Goal: Transaction & Acquisition: Book appointment/travel/reservation

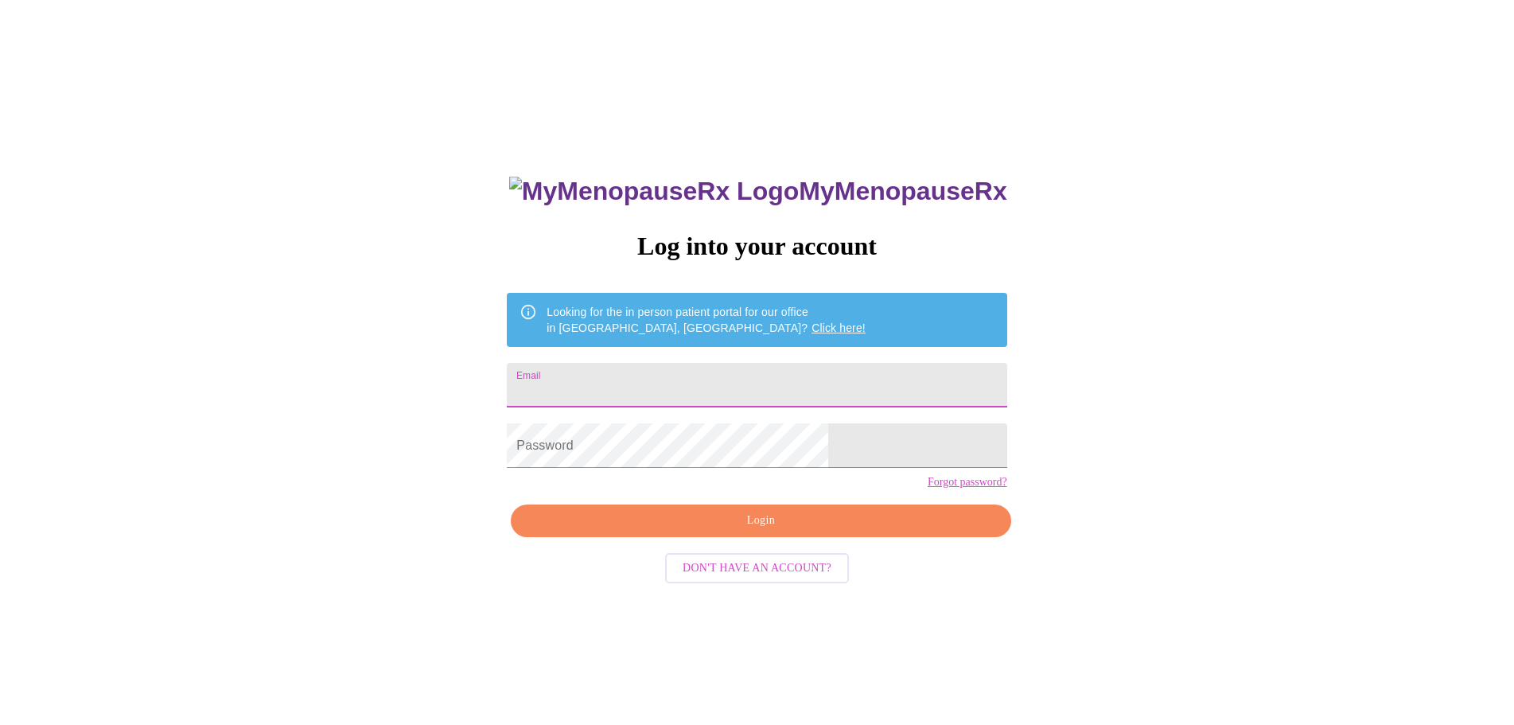
click at [653, 380] on input "Email" at bounding box center [757, 385] width 500 height 45
type input "[EMAIL_ADDRESS][DOMAIN_NAME]"
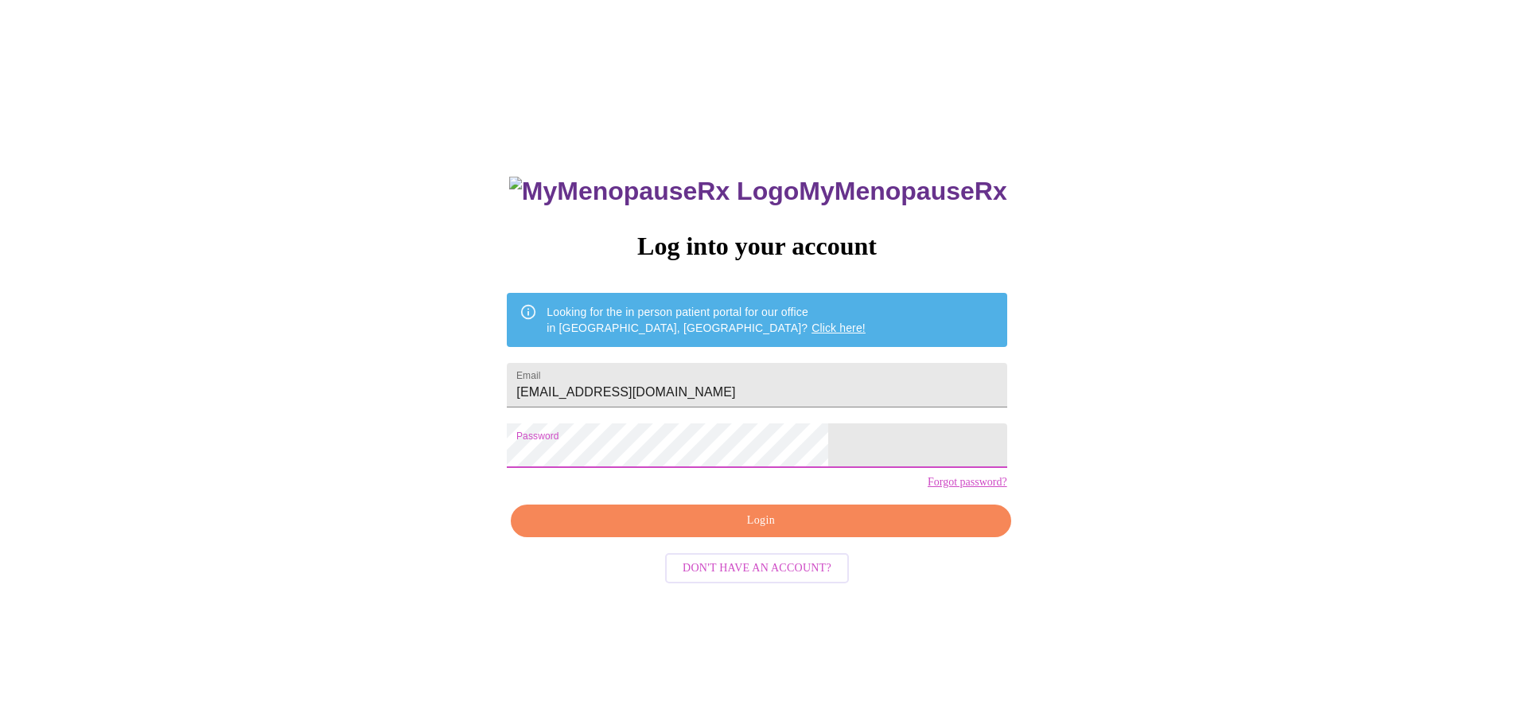
click at [781, 531] on span "Login" at bounding box center [760, 521] width 463 height 20
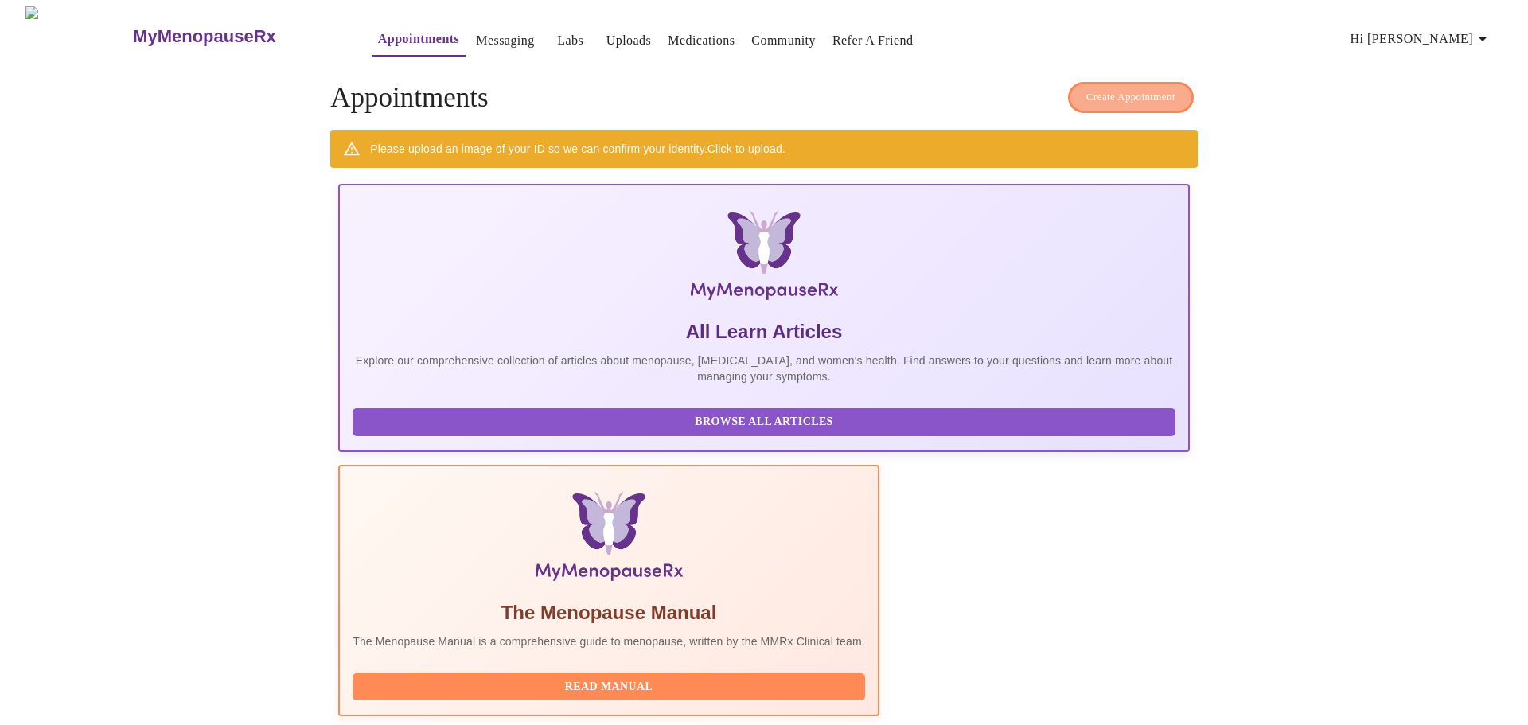
click at [1126, 91] on span "Create Appointment" at bounding box center [1130, 97] width 89 height 18
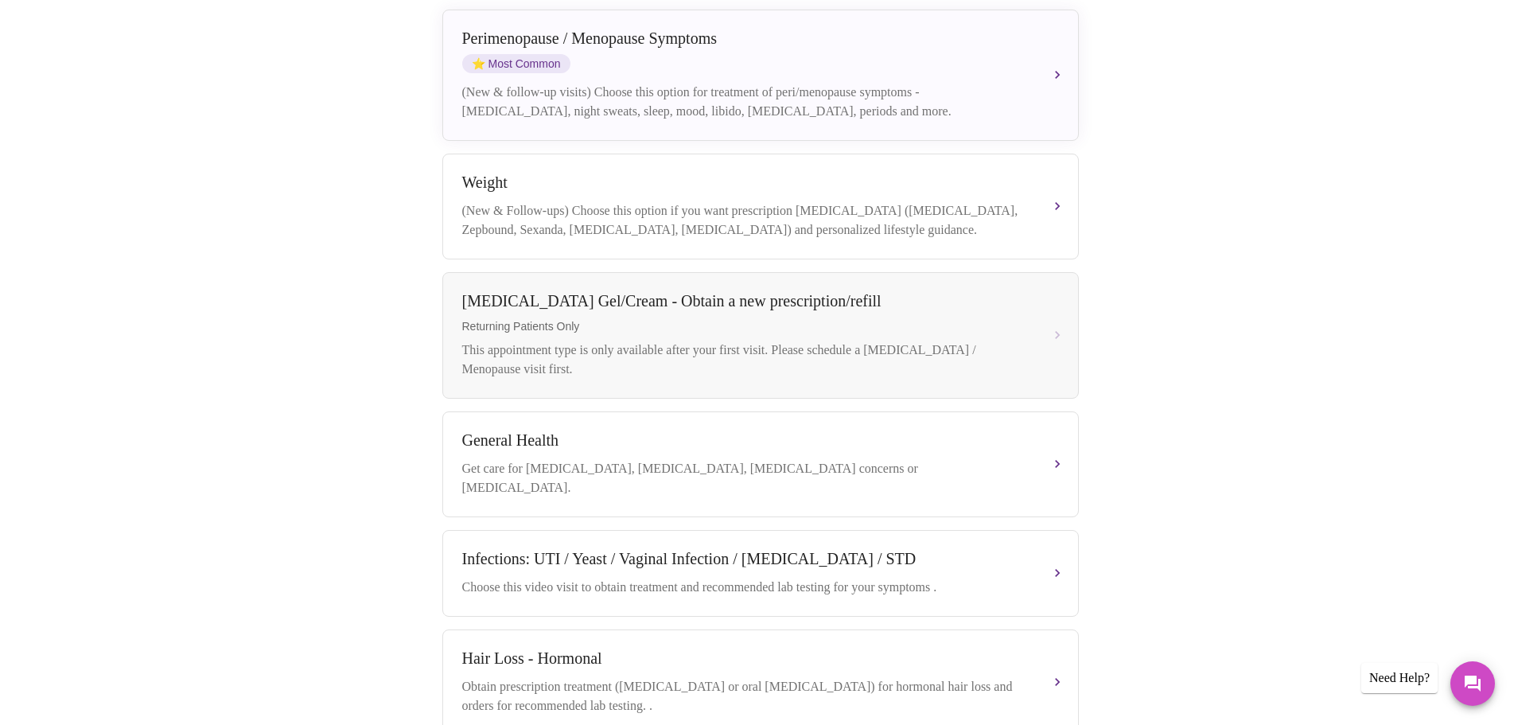
scroll to position [318, 0]
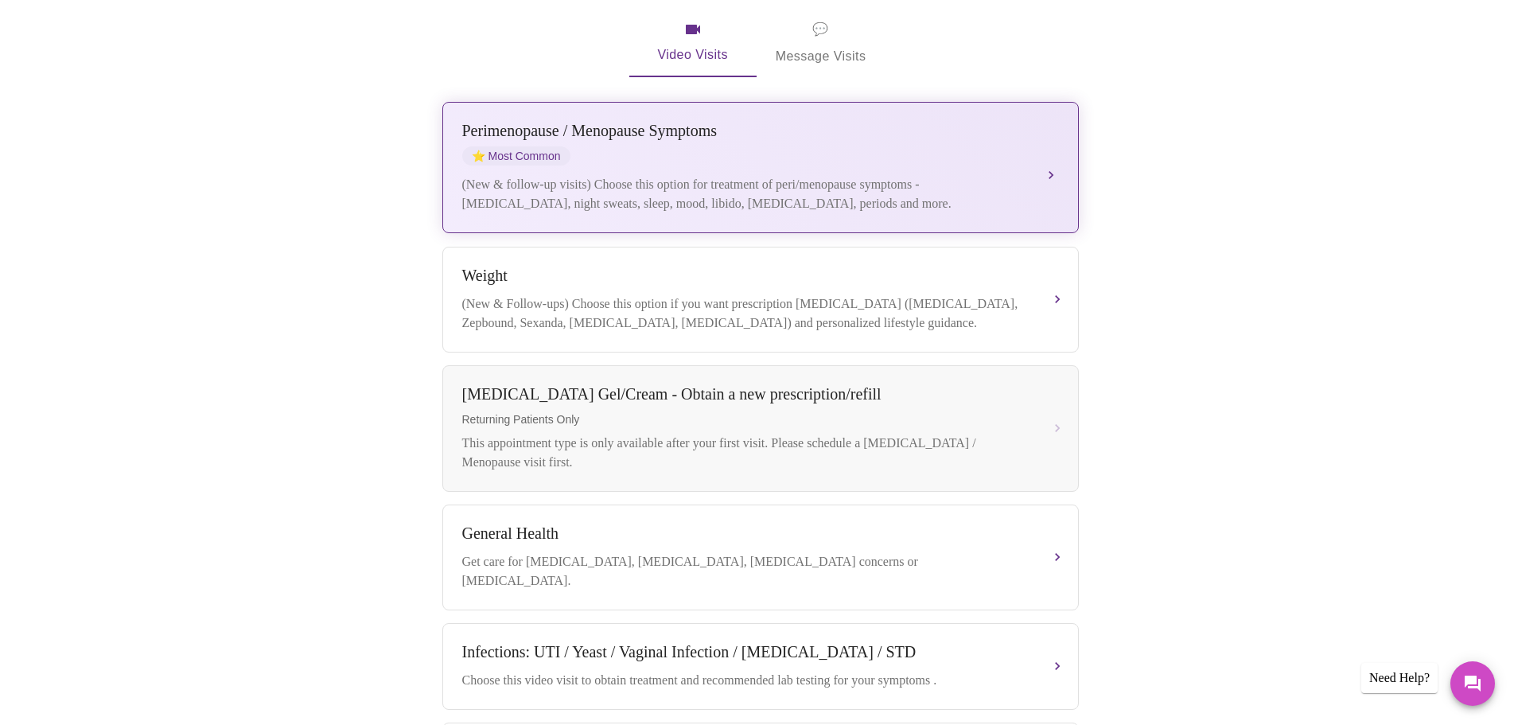
click at [594, 131] on div "[MEDICAL_DATA] / Menopause Symptoms ⭐ Most Common" at bounding box center [744, 144] width 565 height 44
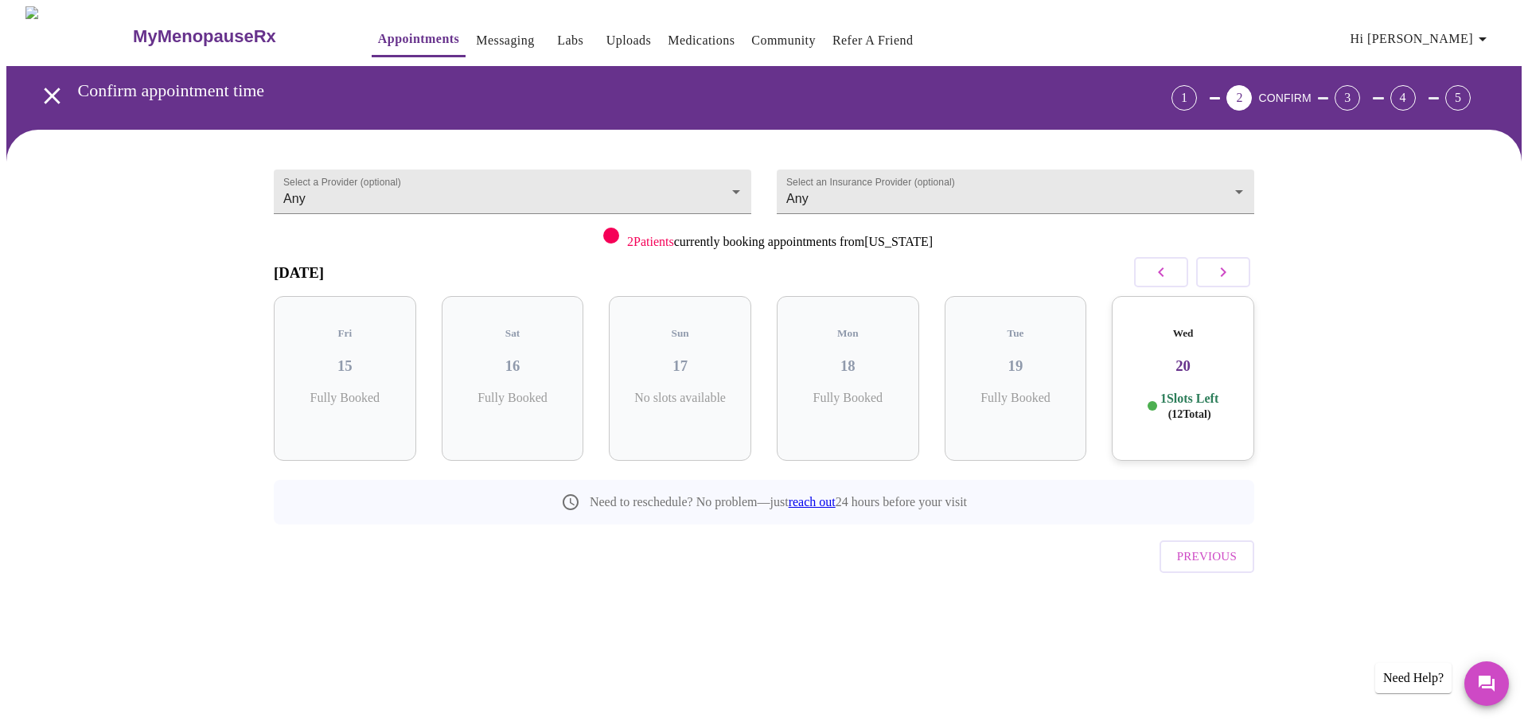
click at [1175, 357] on h3 "20" at bounding box center [1182, 366] width 117 height 18
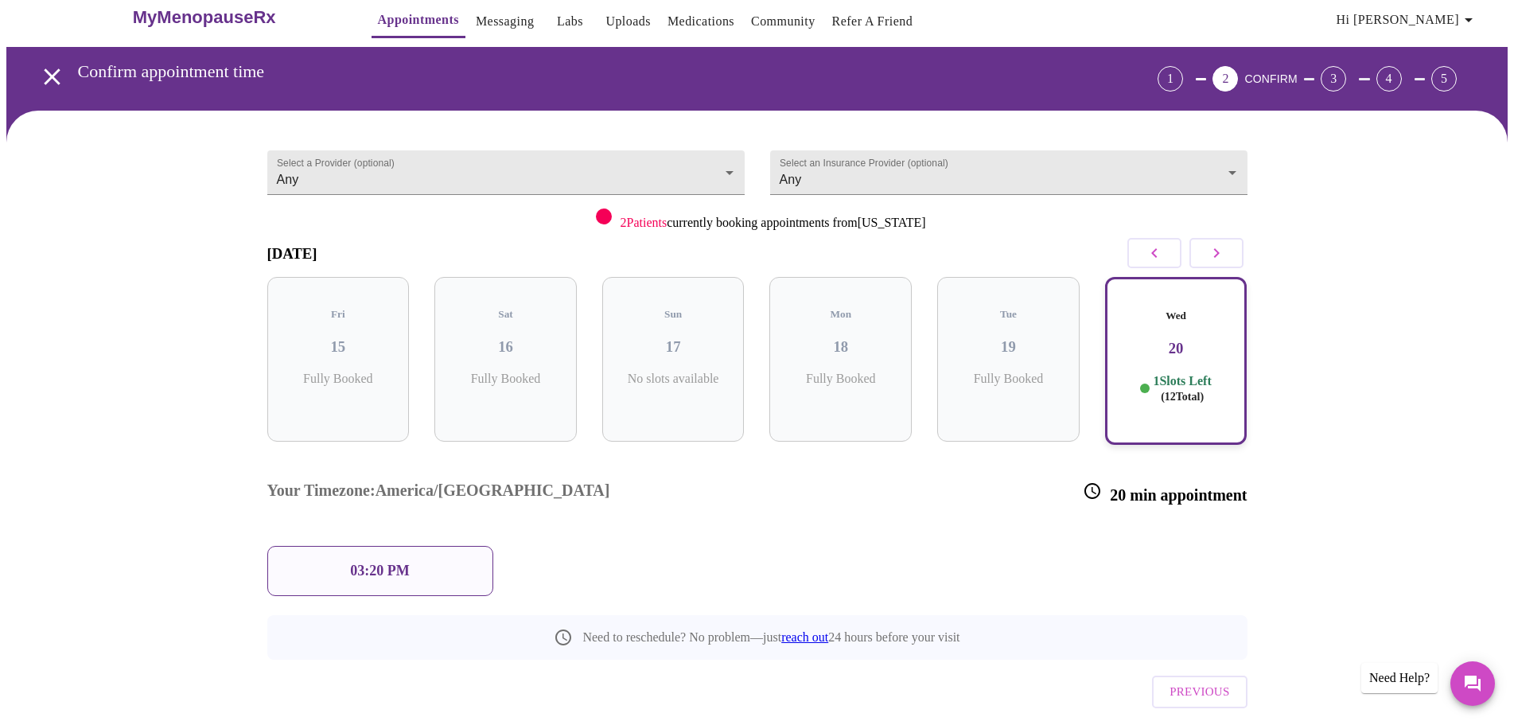
scroll to position [29, 0]
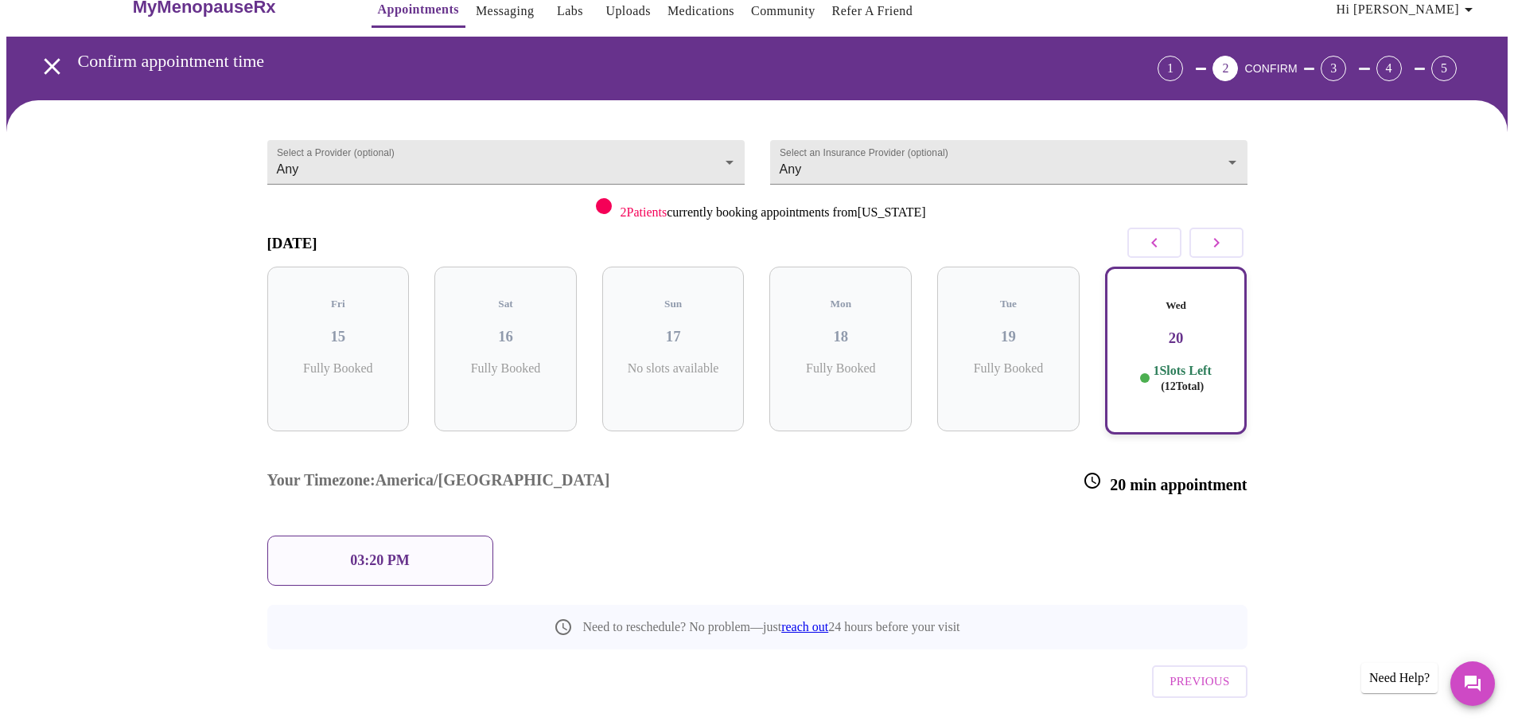
click at [348, 536] on div "03:20 PM" at bounding box center [380, 561] width 226 height 50
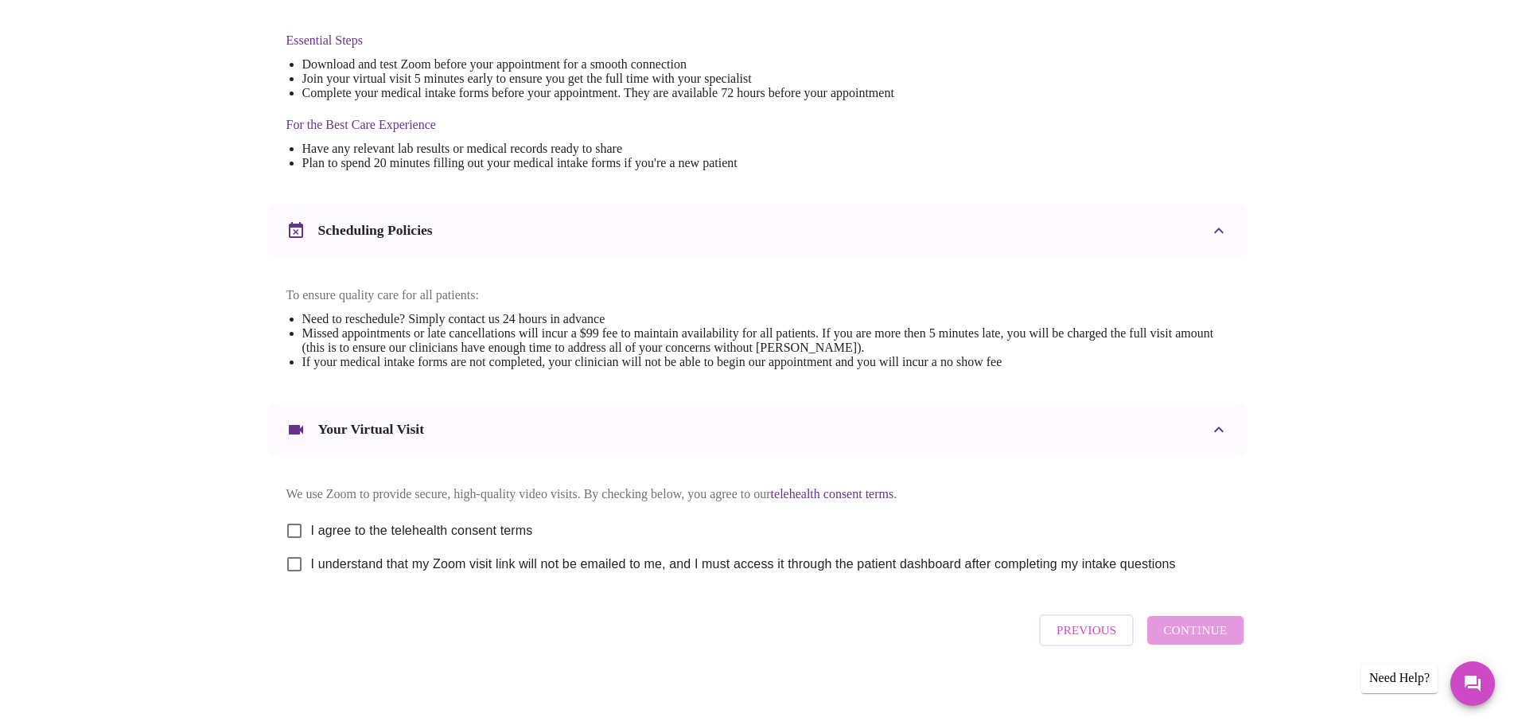
scroll to position [429, 0]
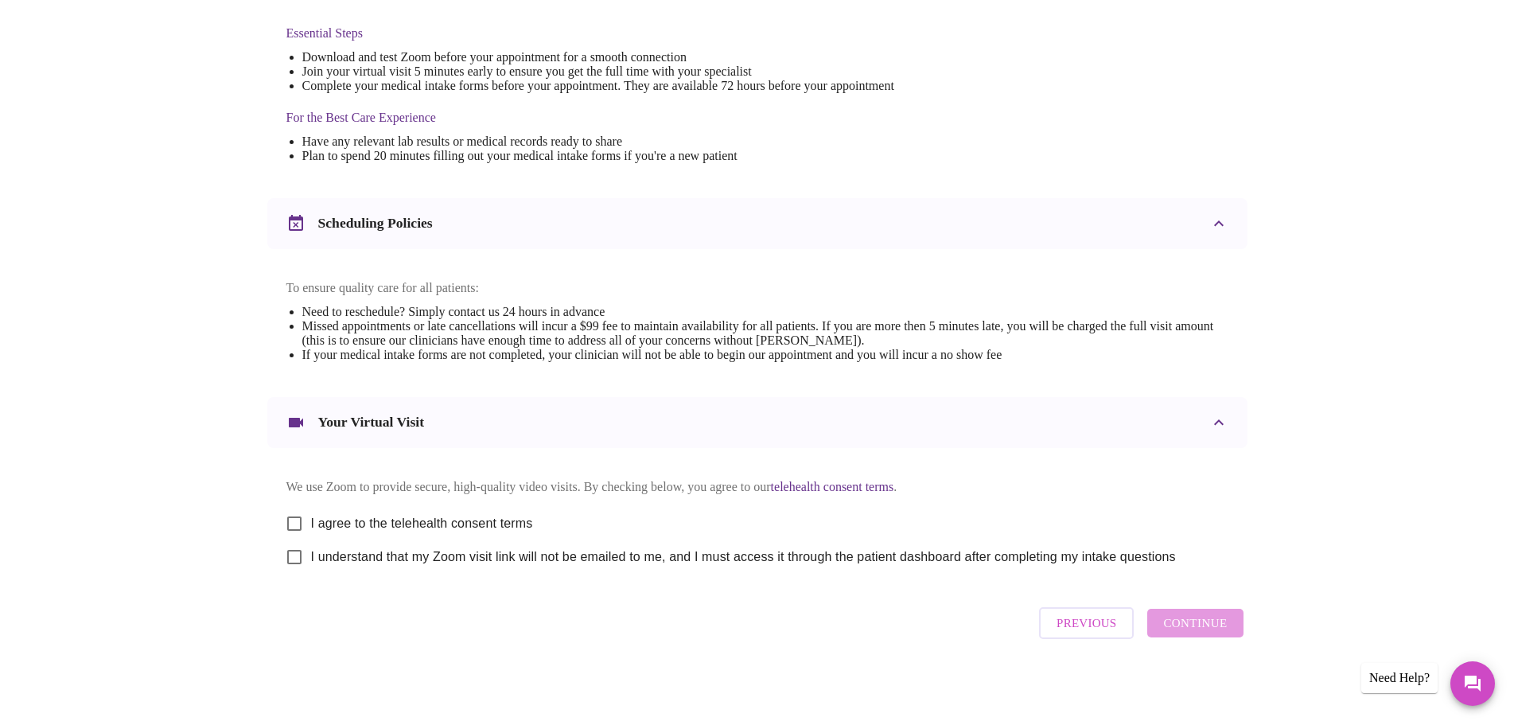
click at [297, 516] on input "I agree to the telehealth consent terms" at bounding box center [294, 523] width 33 height 33
checkbox input "true"
click at [292, 555] on input "I understand that my Zoom visit link will not be emailed to me, and I must acce…" at bounding box center [294, 556] width 33 height 33
checkbox input "true"
click at [1209, 629] on span "Continue" at bounding box center [1195, 623] width 64 height 21
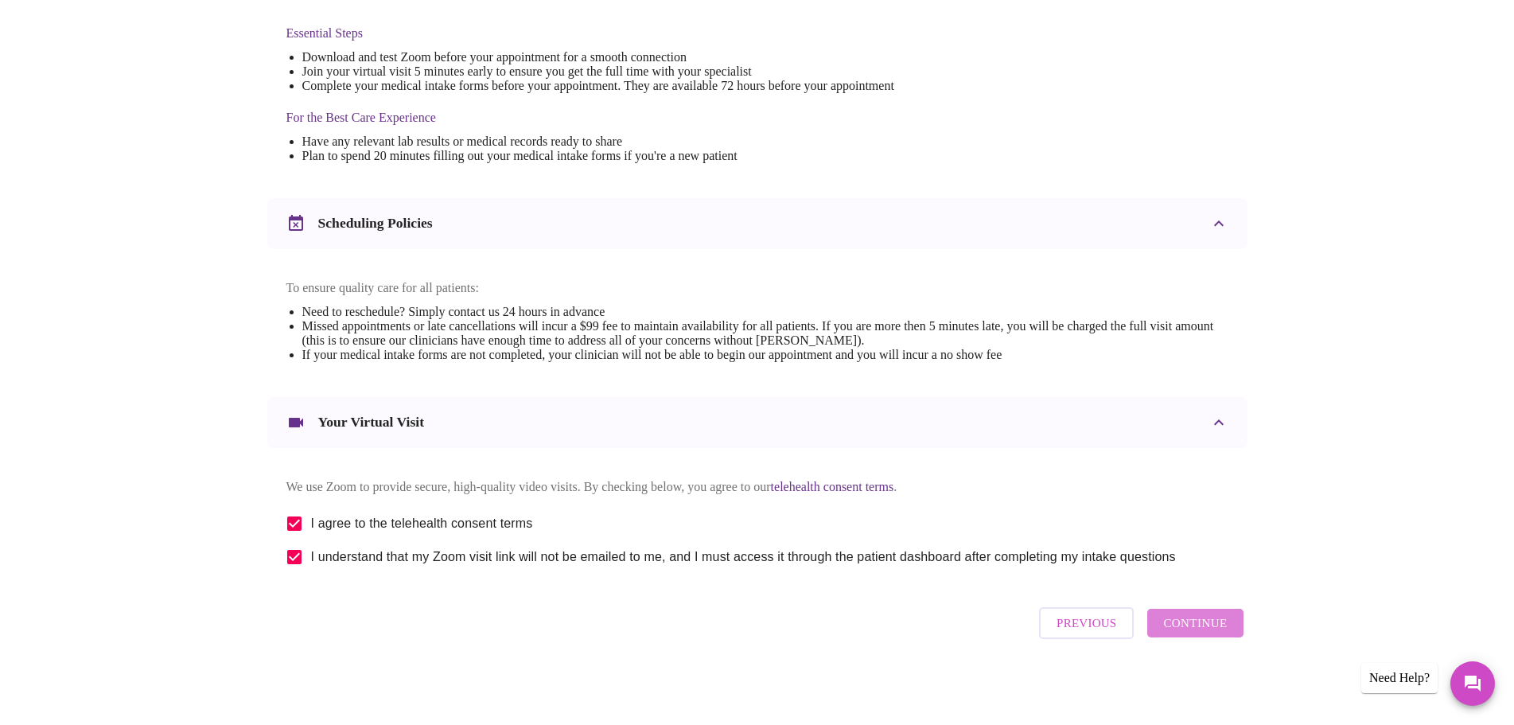
scroll to position [0, 0]
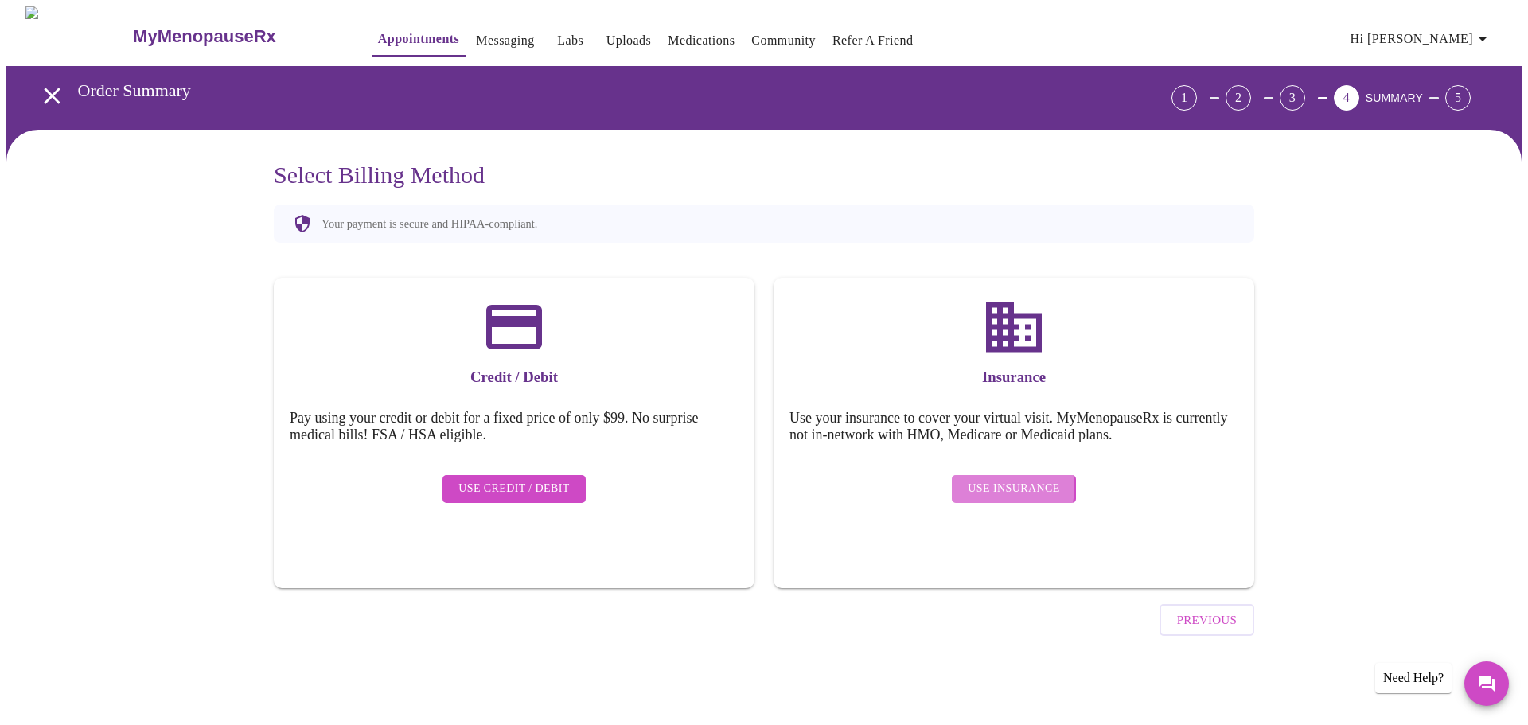
click at [1000, 479] on span "Use Insurance" at bounding box center [1014, 489] width 92 height 20
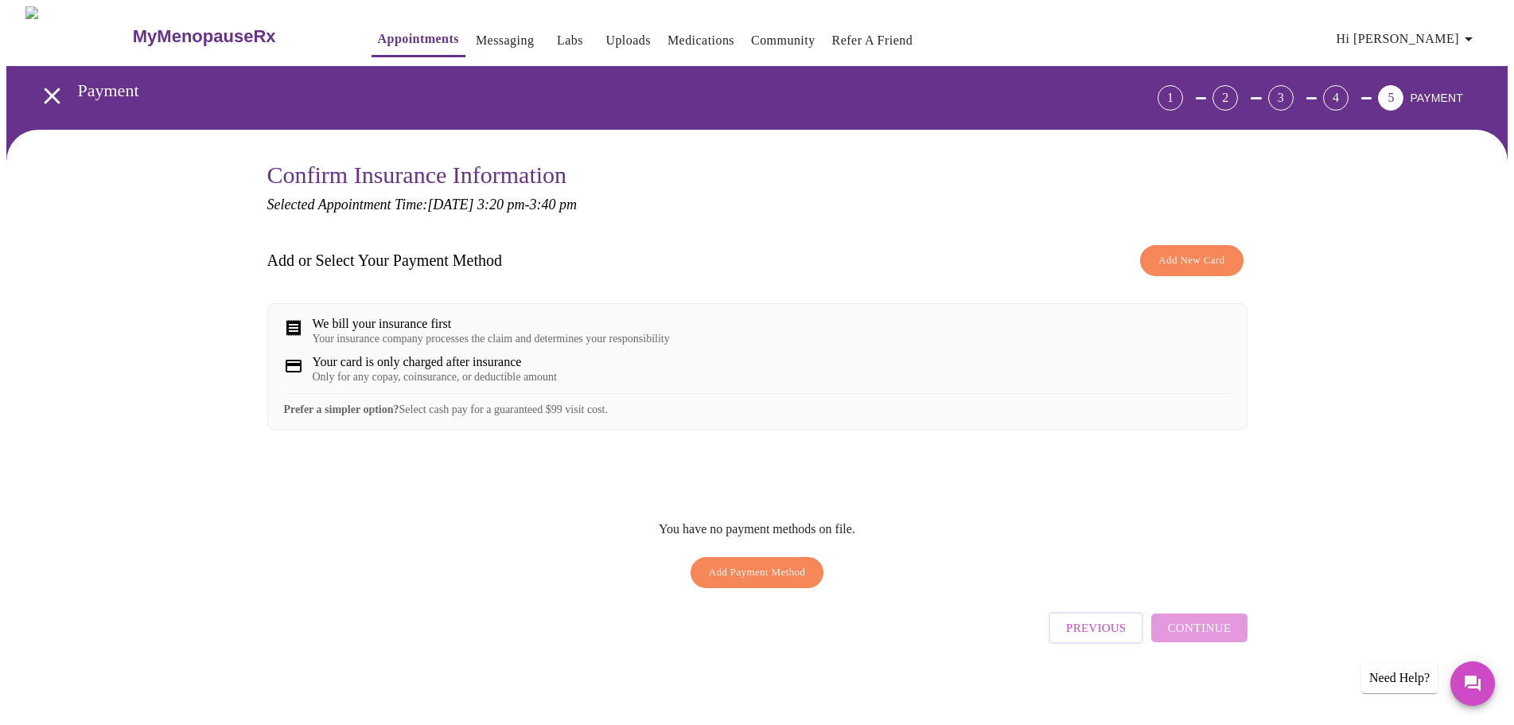
click at [1183, 255] on span "Add New Card" at bounding box center [1192, 260] width 66 height 18
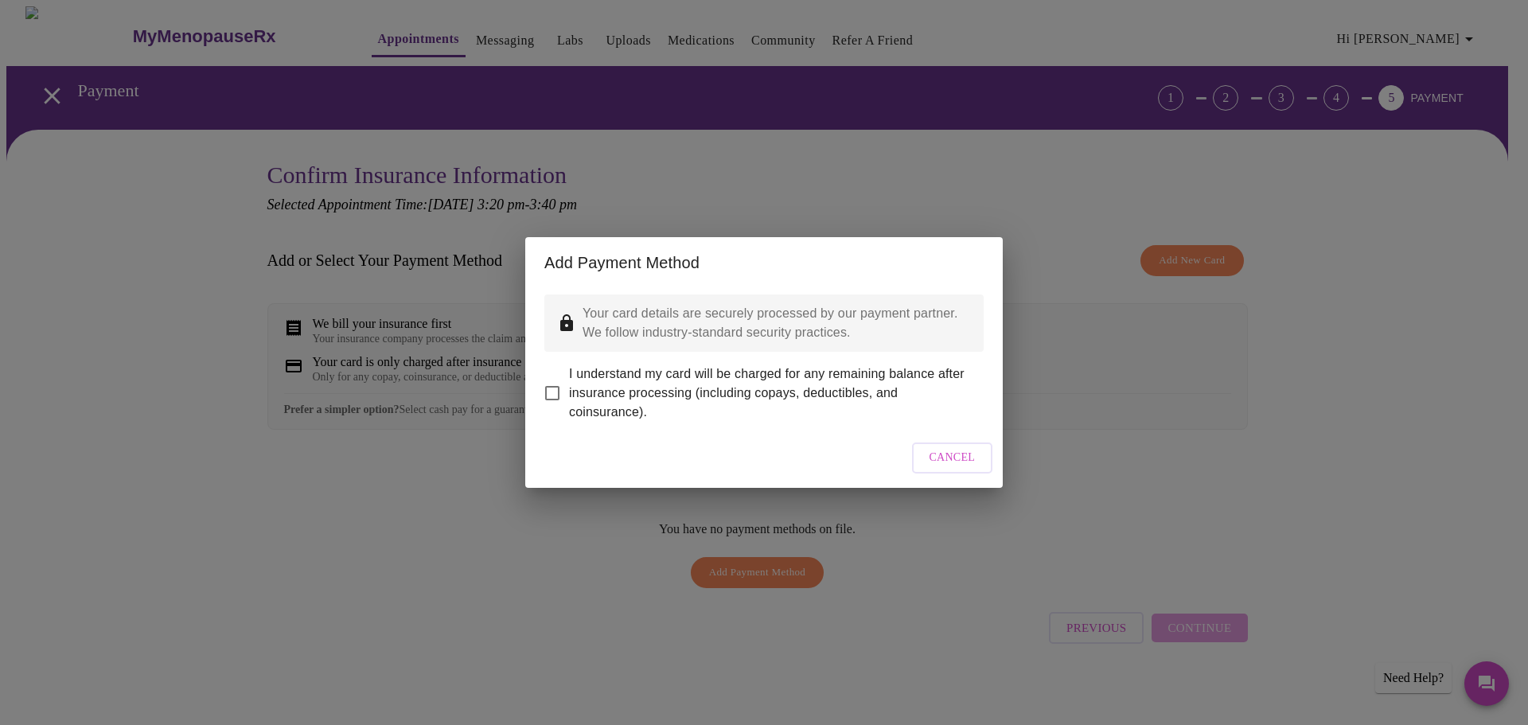
click at [548, 387] on input "I understand my card will be charged for any remaining balance after insurance …" at bounding box center [552, 392] width 33 height 33
checkbox input "true"
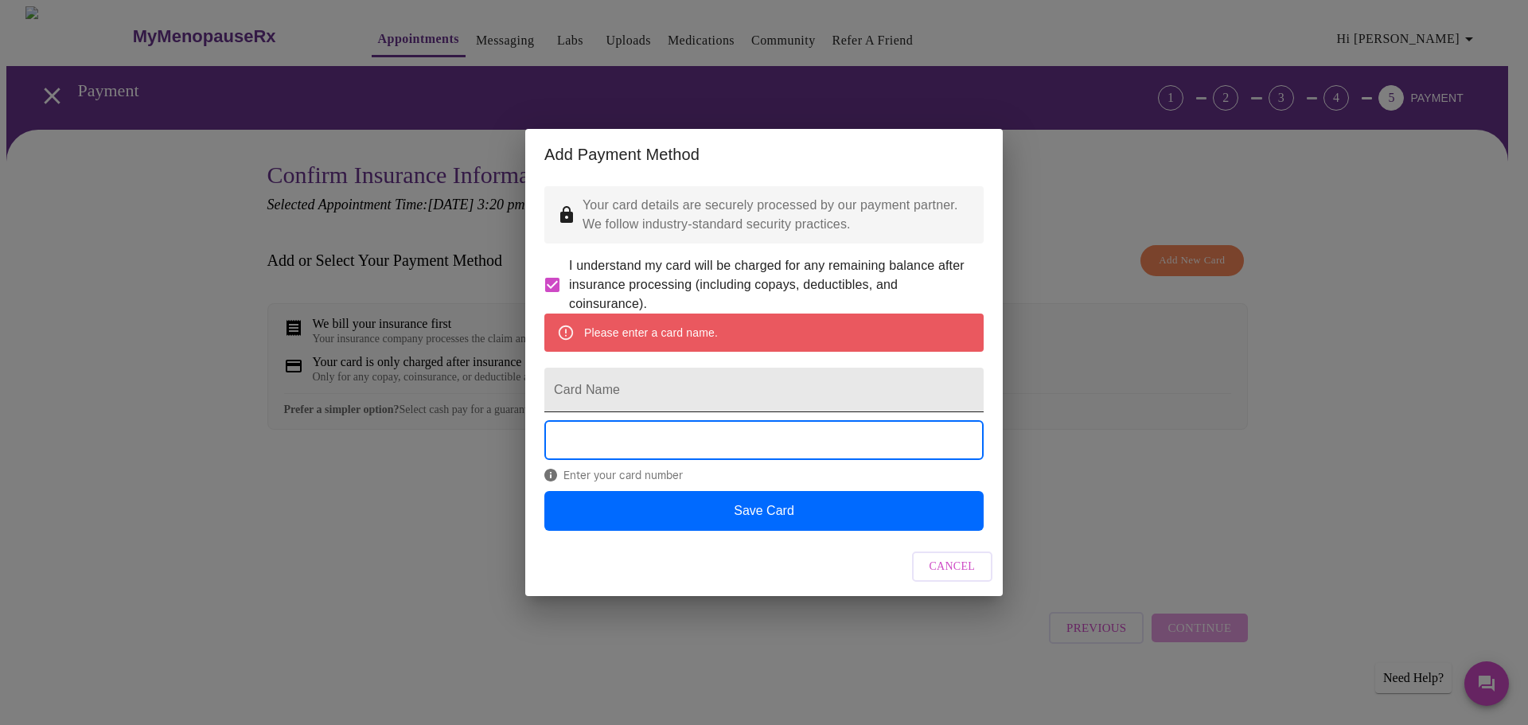
click at [593, 388] on input "Card Name" at bounding box center [763, 390] width 439 height 45
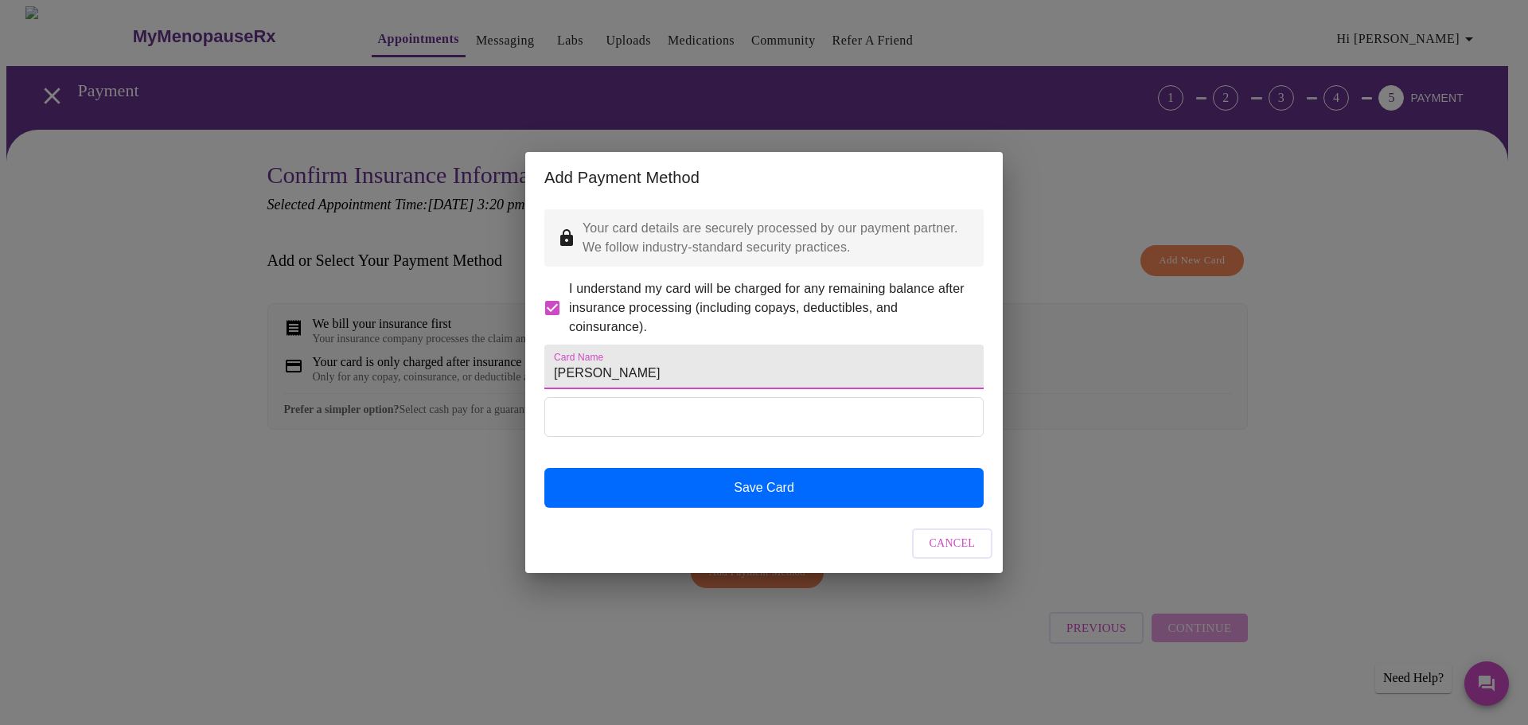
type input "[PERSON_NAME]"
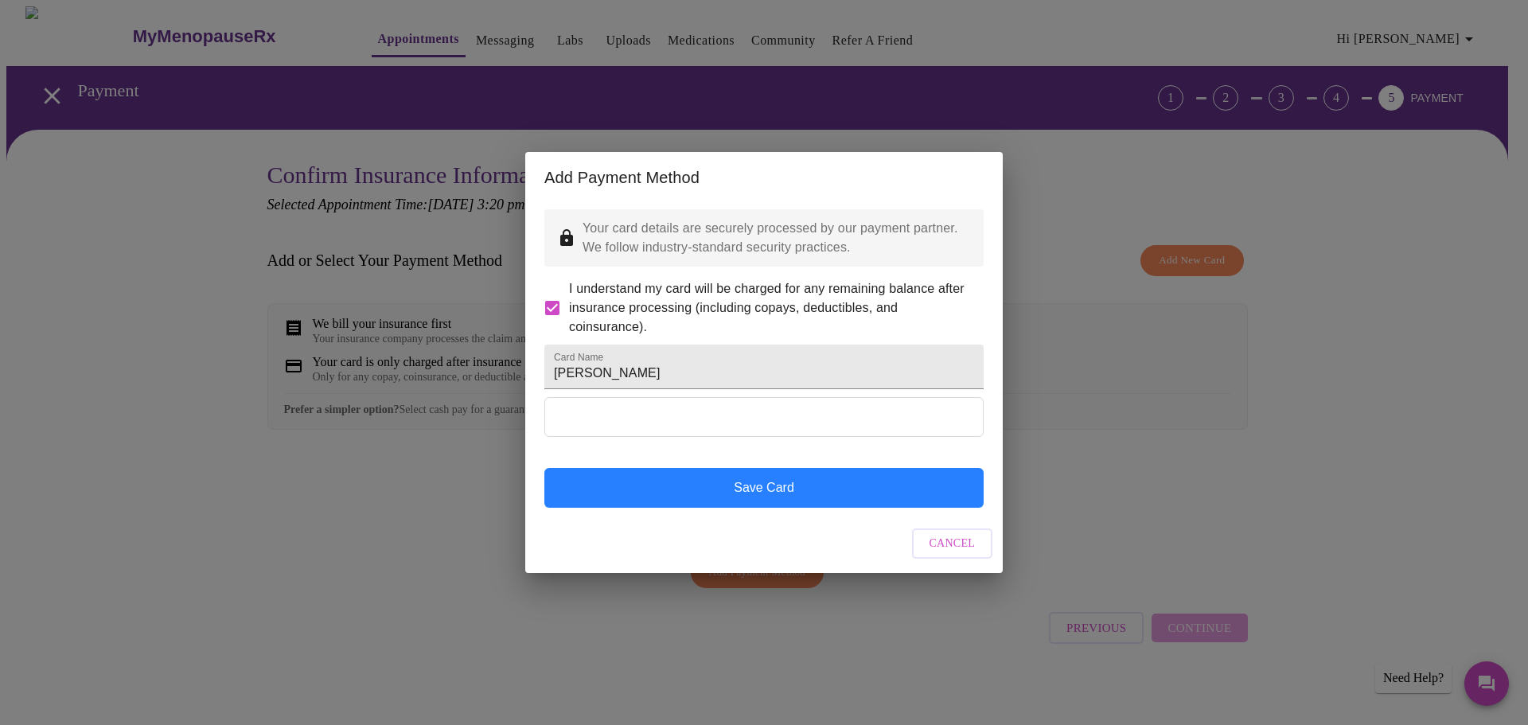
click at [745, 508] on button "Save Card" at bounding box center [763, 488] width 439 height 40
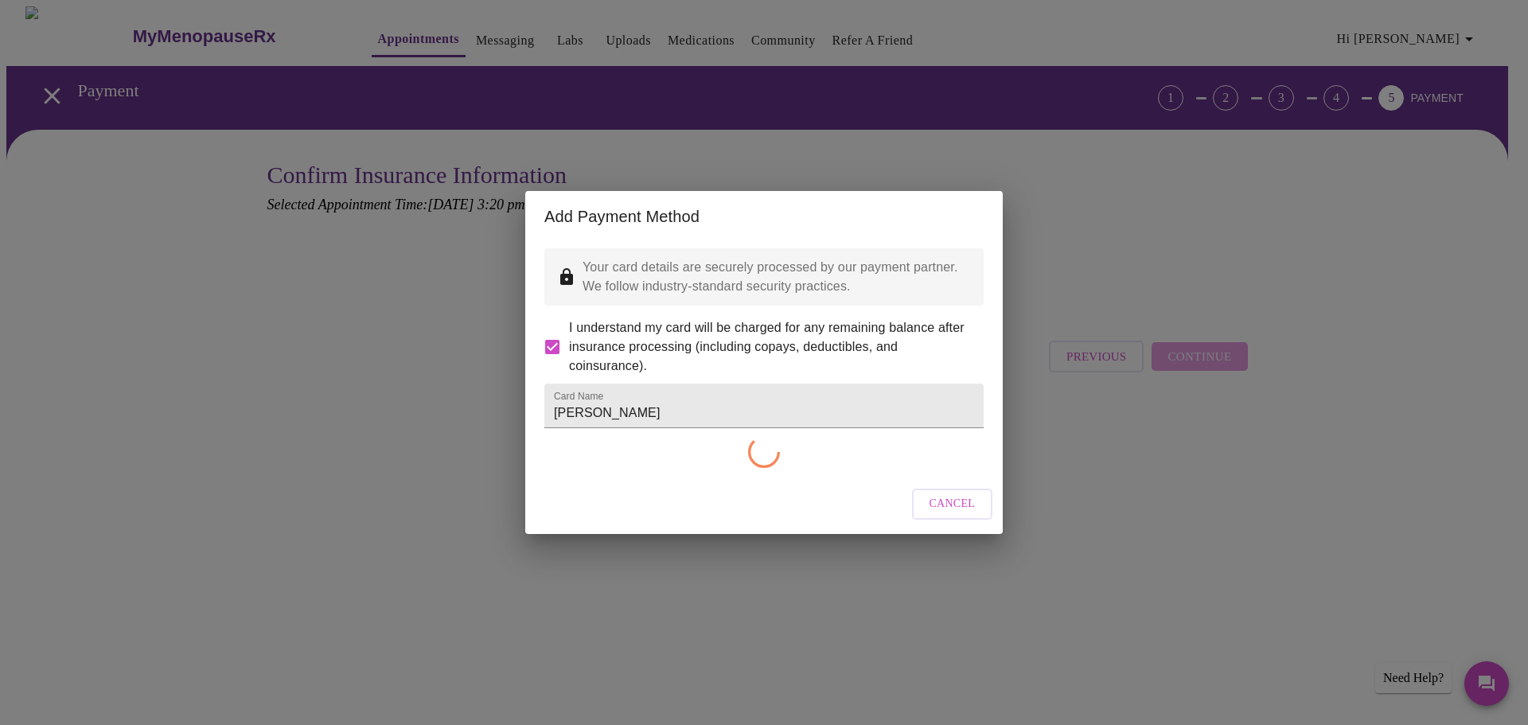
checkbox input "false"
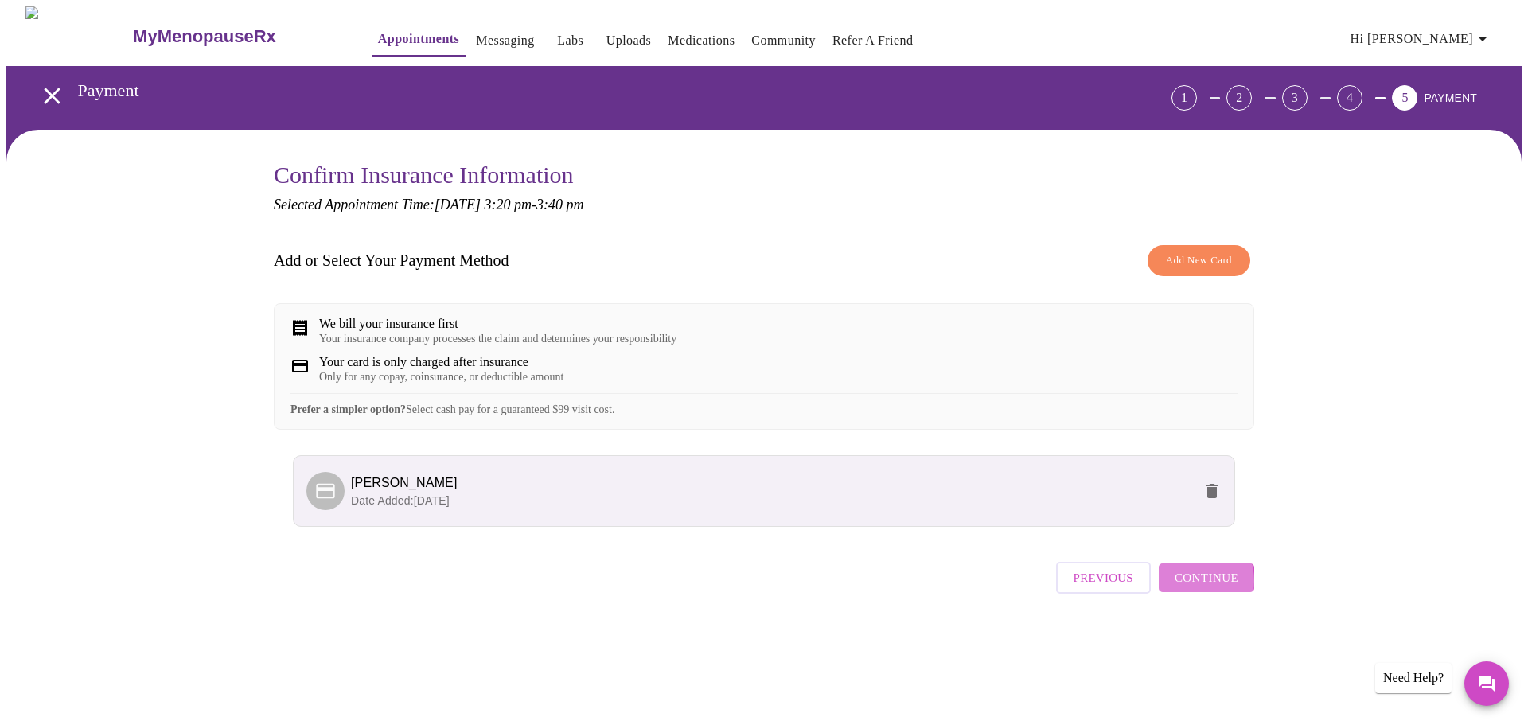
click at [1190, 588] on span "Continue" at bounding box center [1207, 577] width 64 height 21
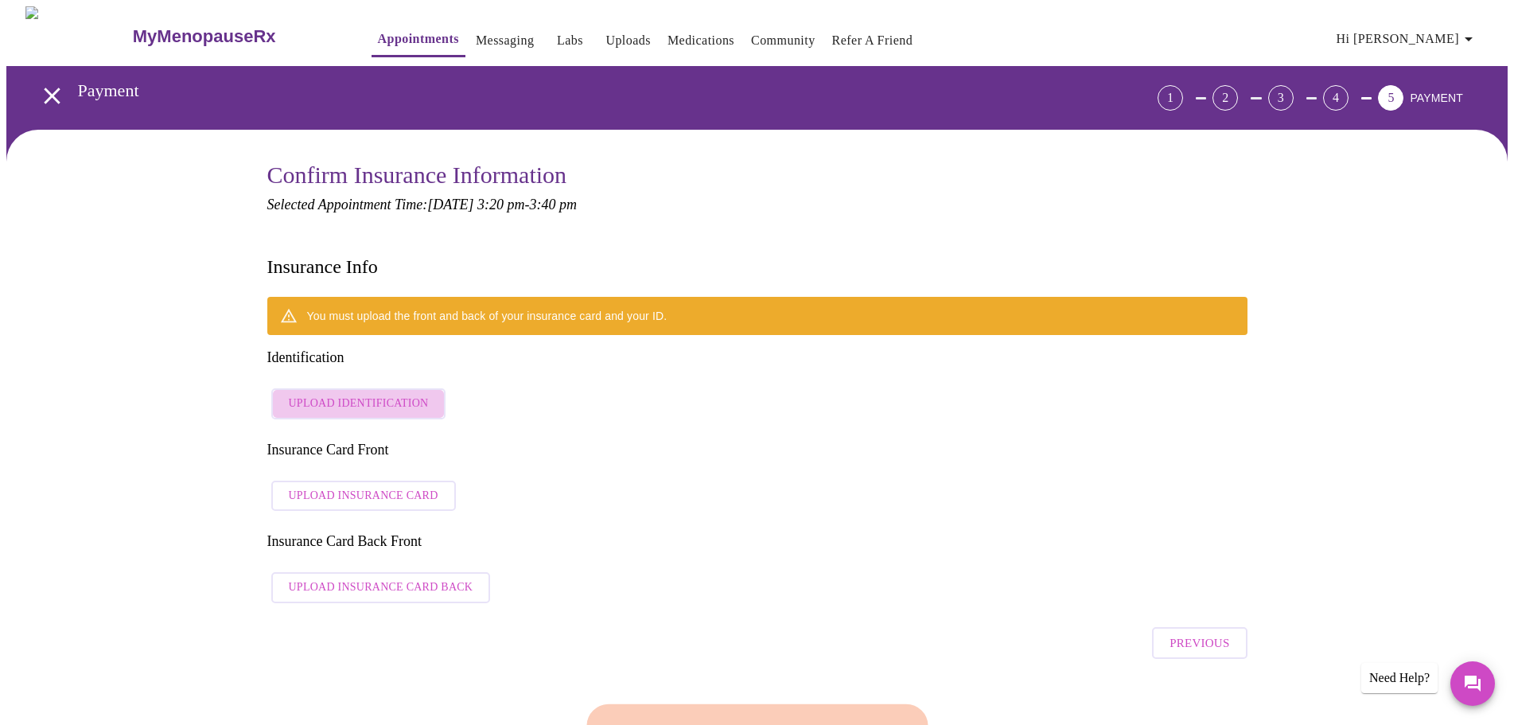
click at [363, 394] on span "Upload Identification" at bounding box center [359, 404] width 140 height 20
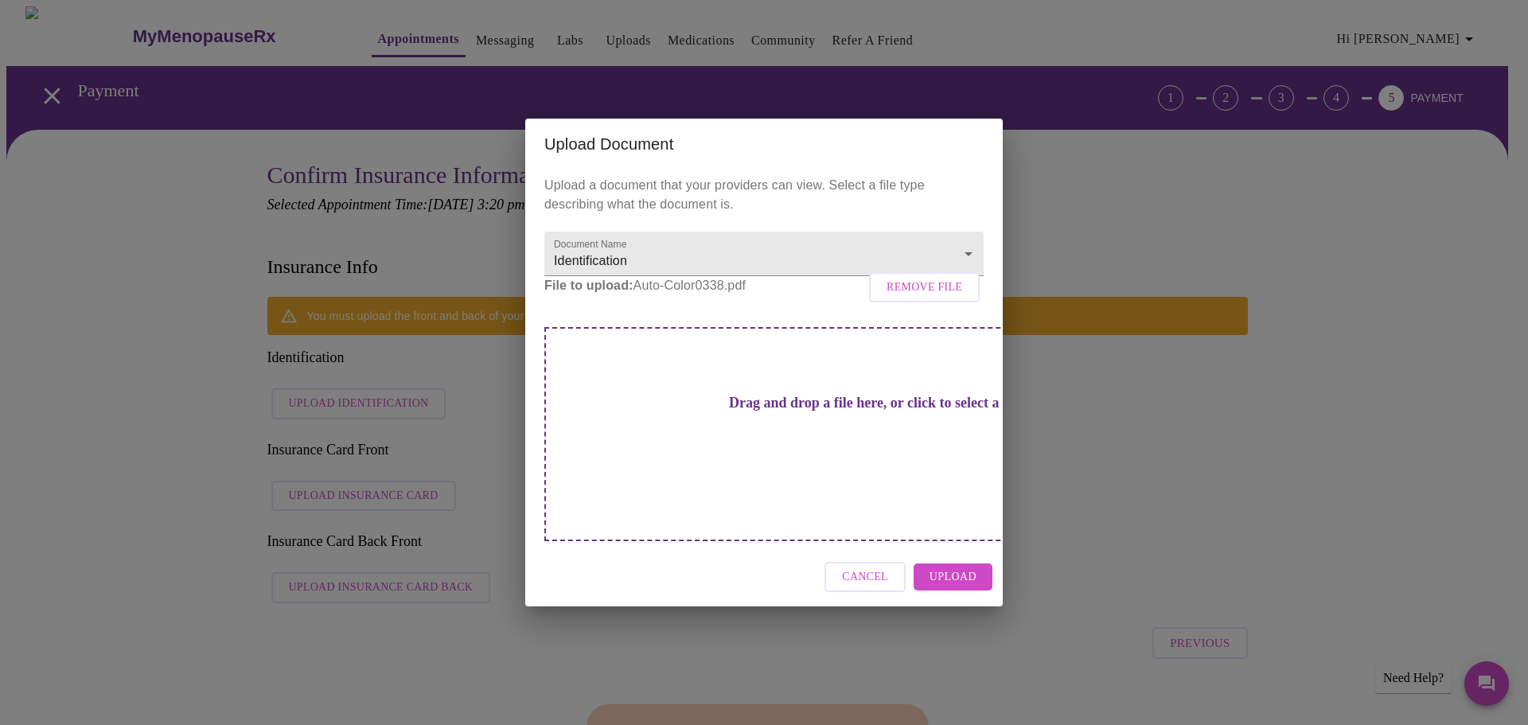
click at [970, 567] on span "Upload" at bounding box center [953, 577] width 47 height 20
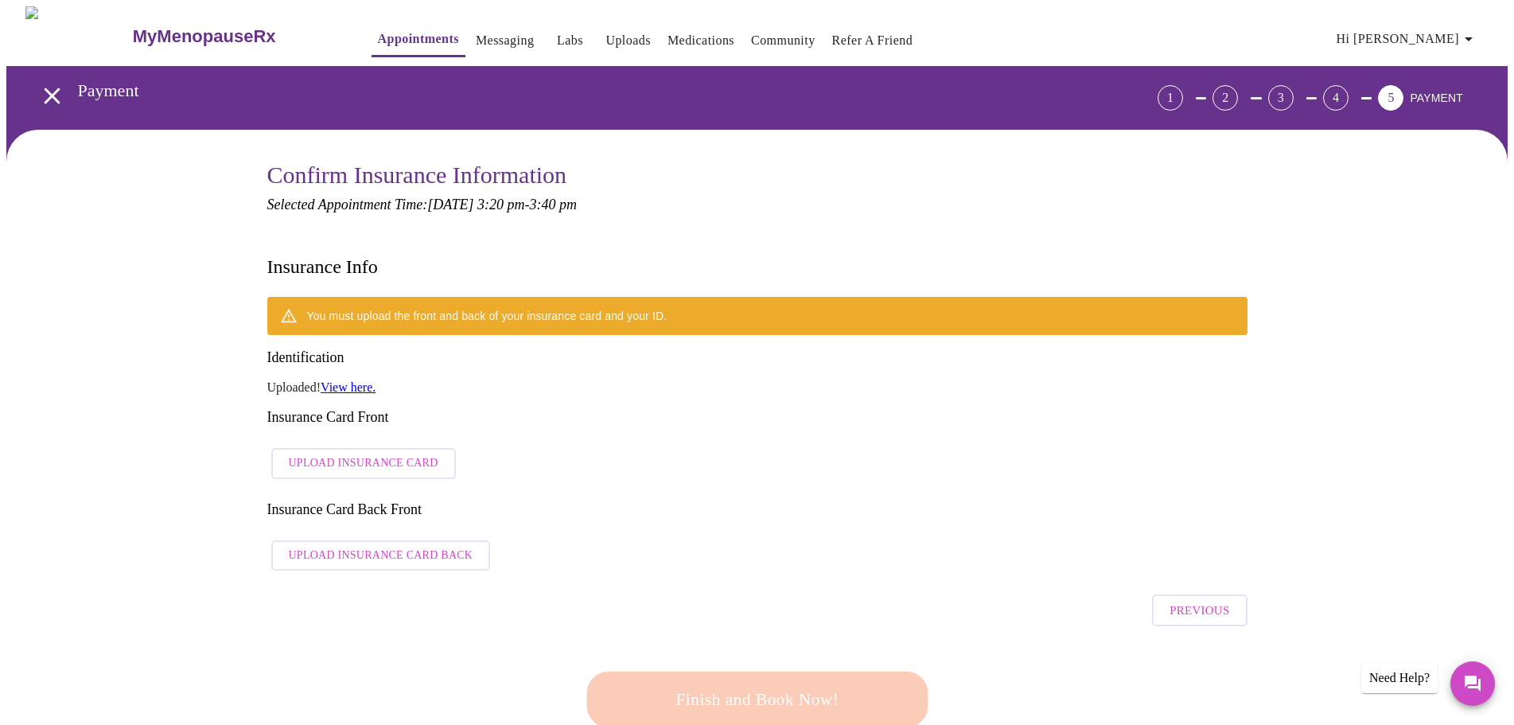
click at [349, 454] on span "Upload Insurance Card" at bounding box center [364, 464] width 150 height 20
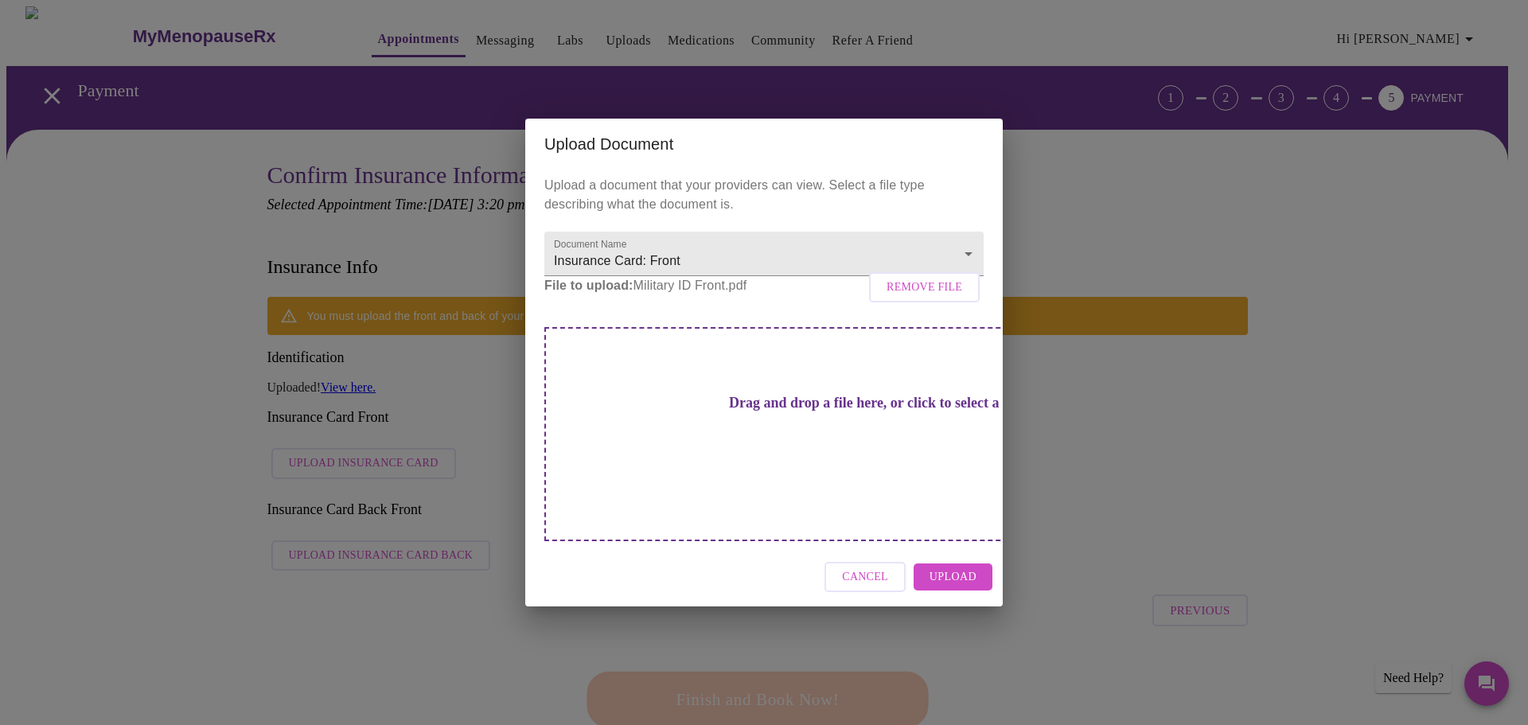
click at [956, 567] on span "Upload" at bounding box center [953, 577] width 47 height 20
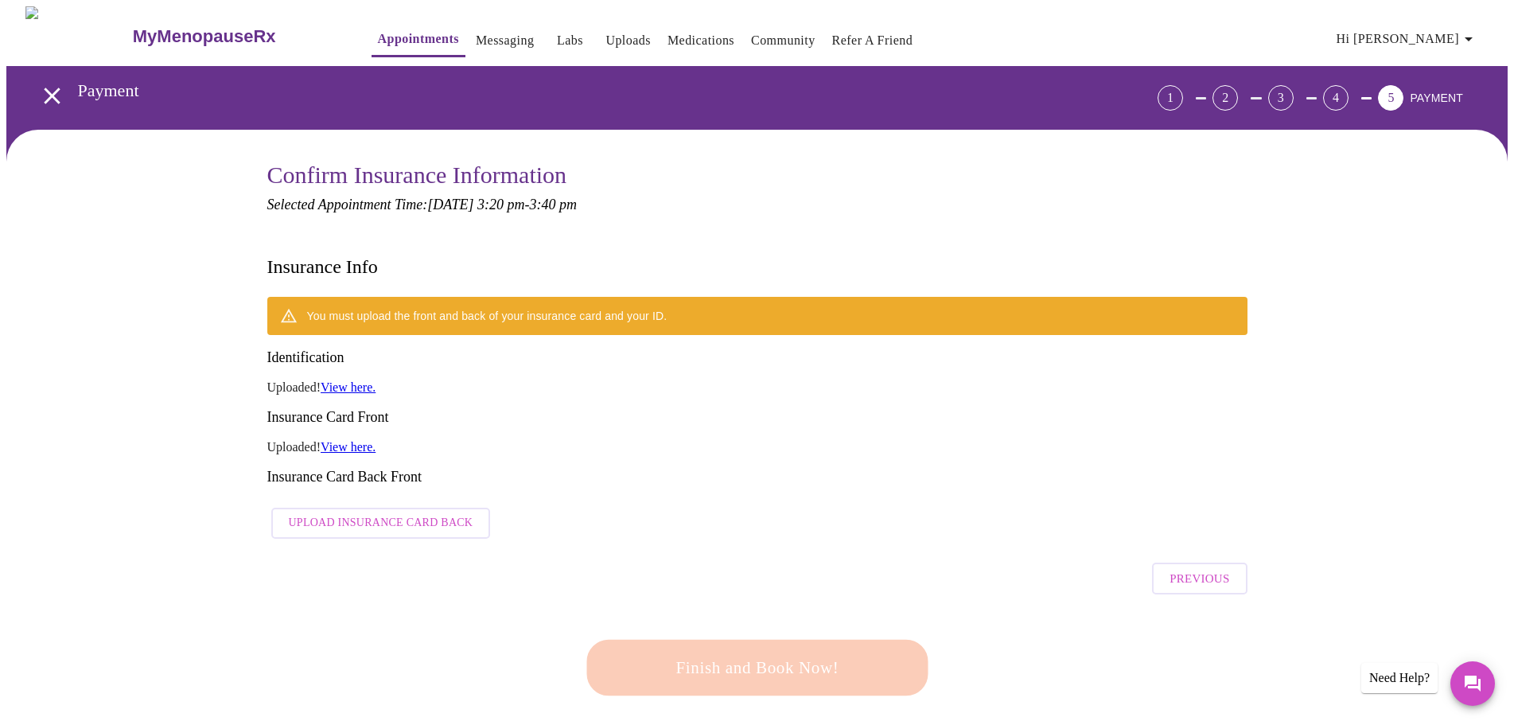
click at [393, 513] on span "Upload Insurance Card Back" at bounding box center [381, 523] width 185 height 20
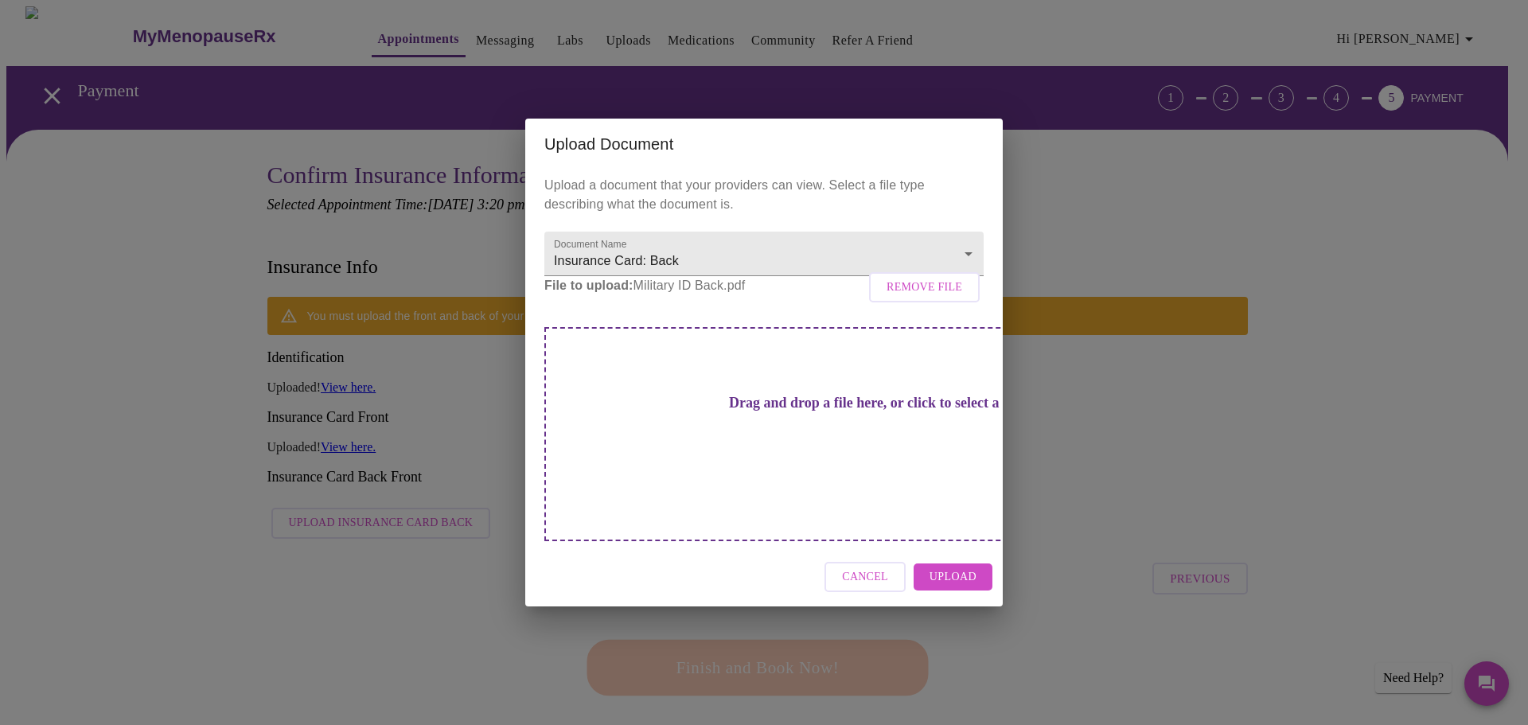
click at [953, 567] on span "Upload" at bounding box center [953, 577] width 47 height 20
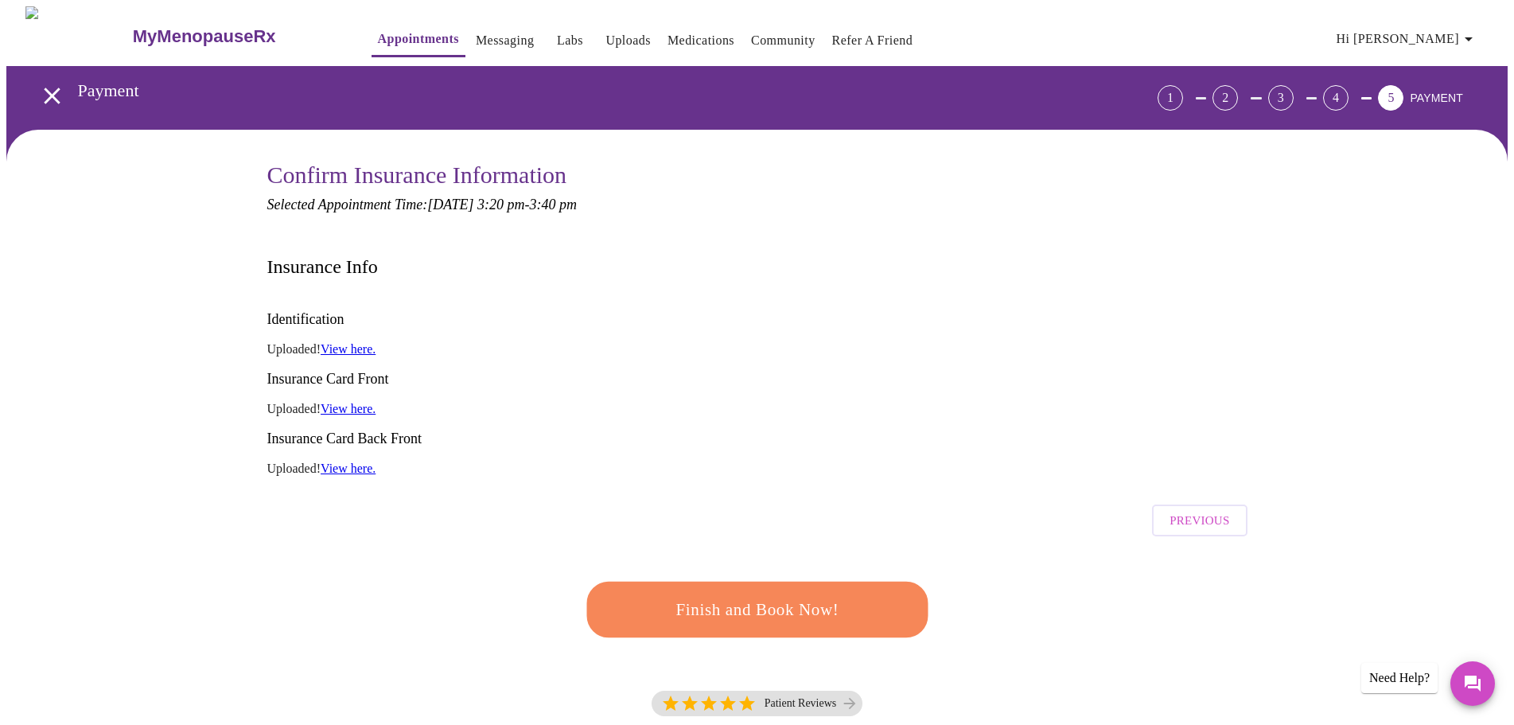
click at [734, 594] on span "Finish and Book Now!" at bounding box center [758, 609] width 306 height 30
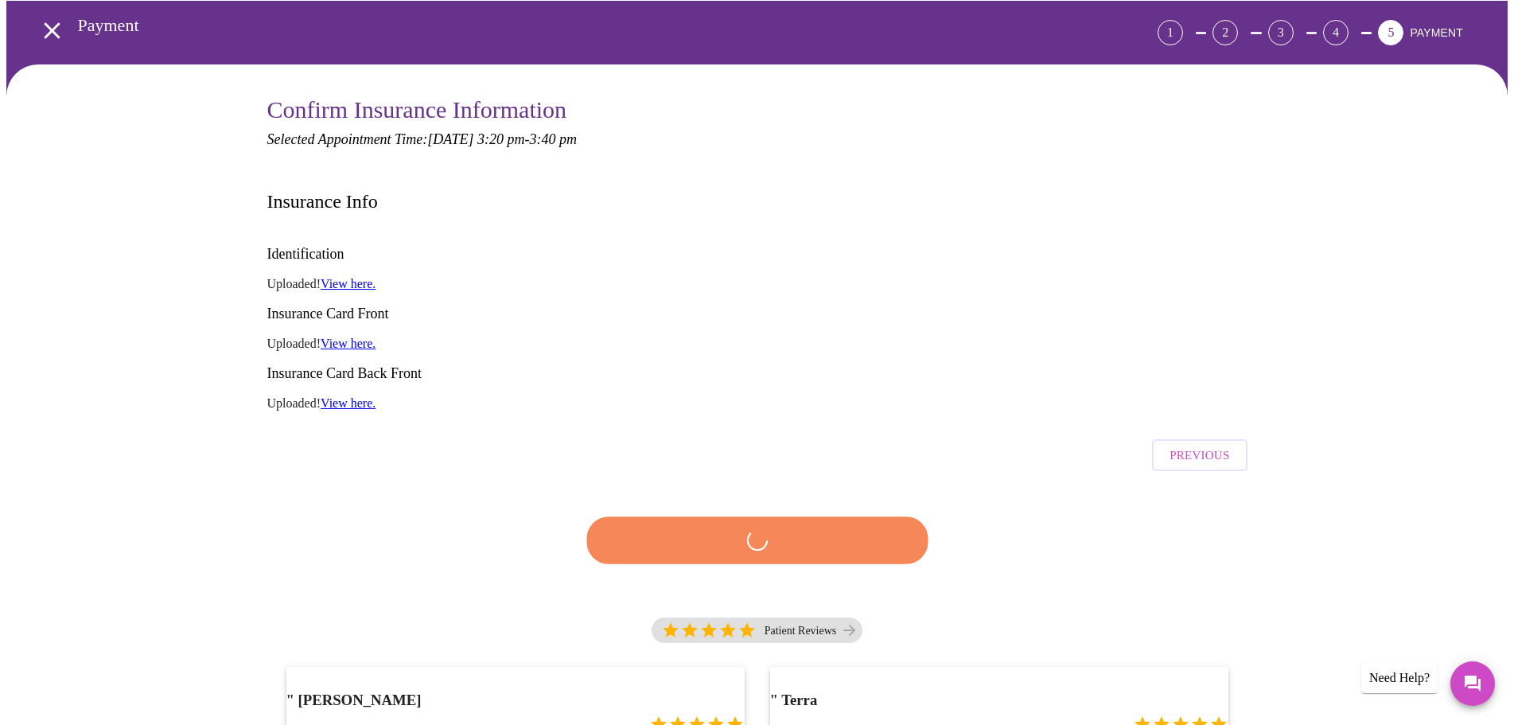
scroll to position [159, 0]
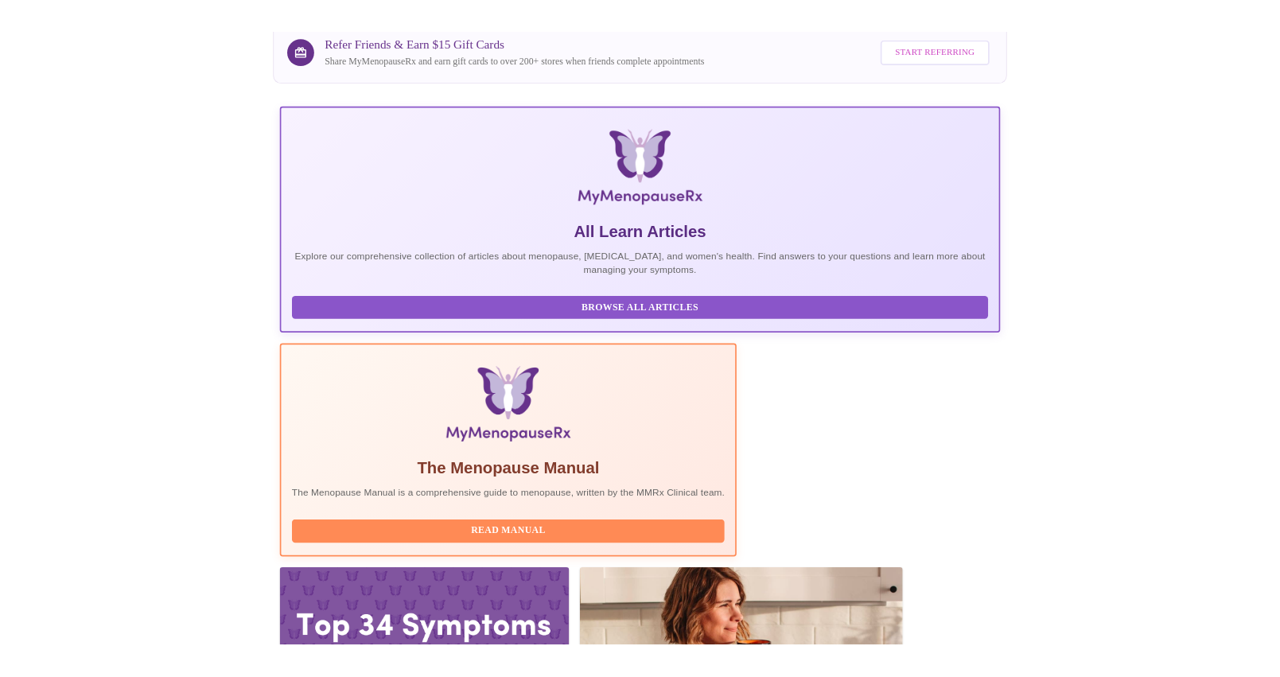
scroll to position [146, 0]
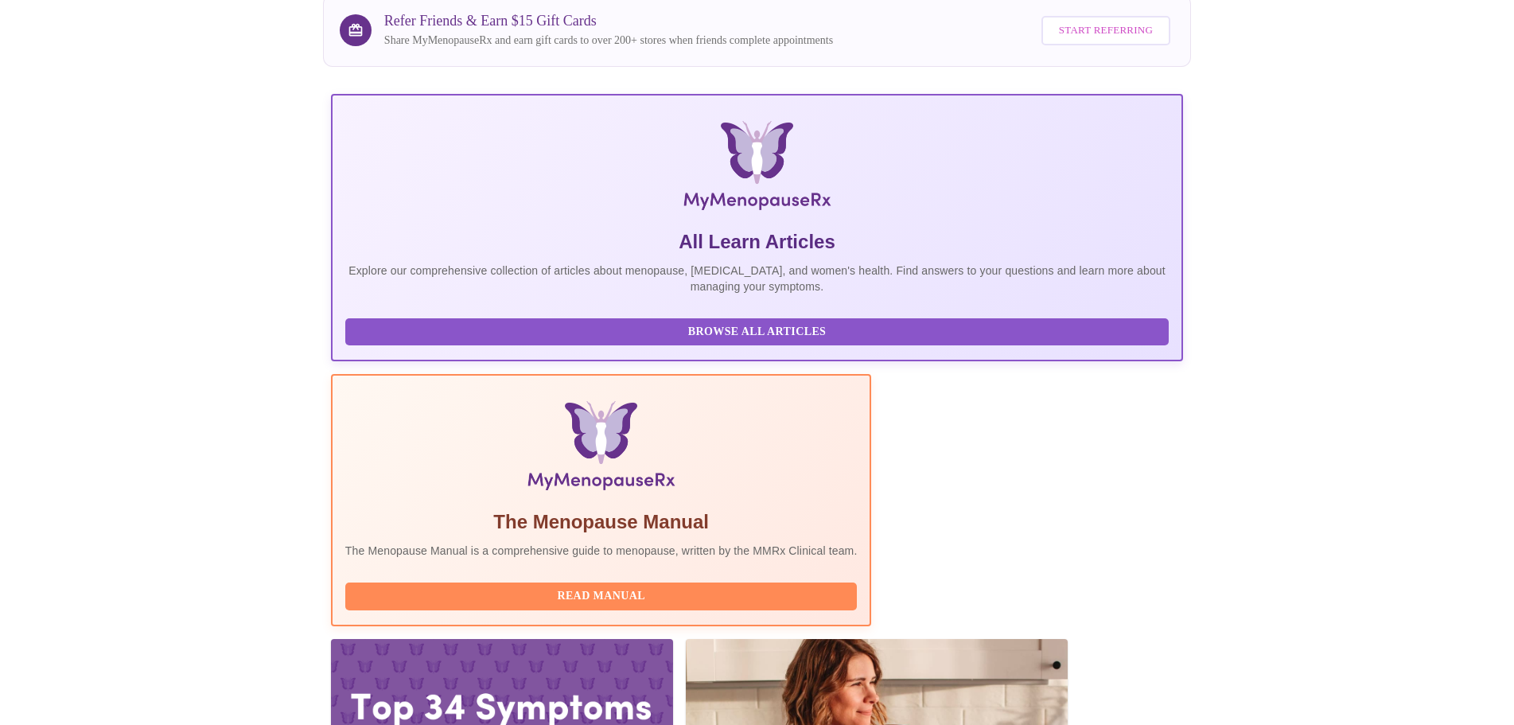
scroll to position [146, 0]
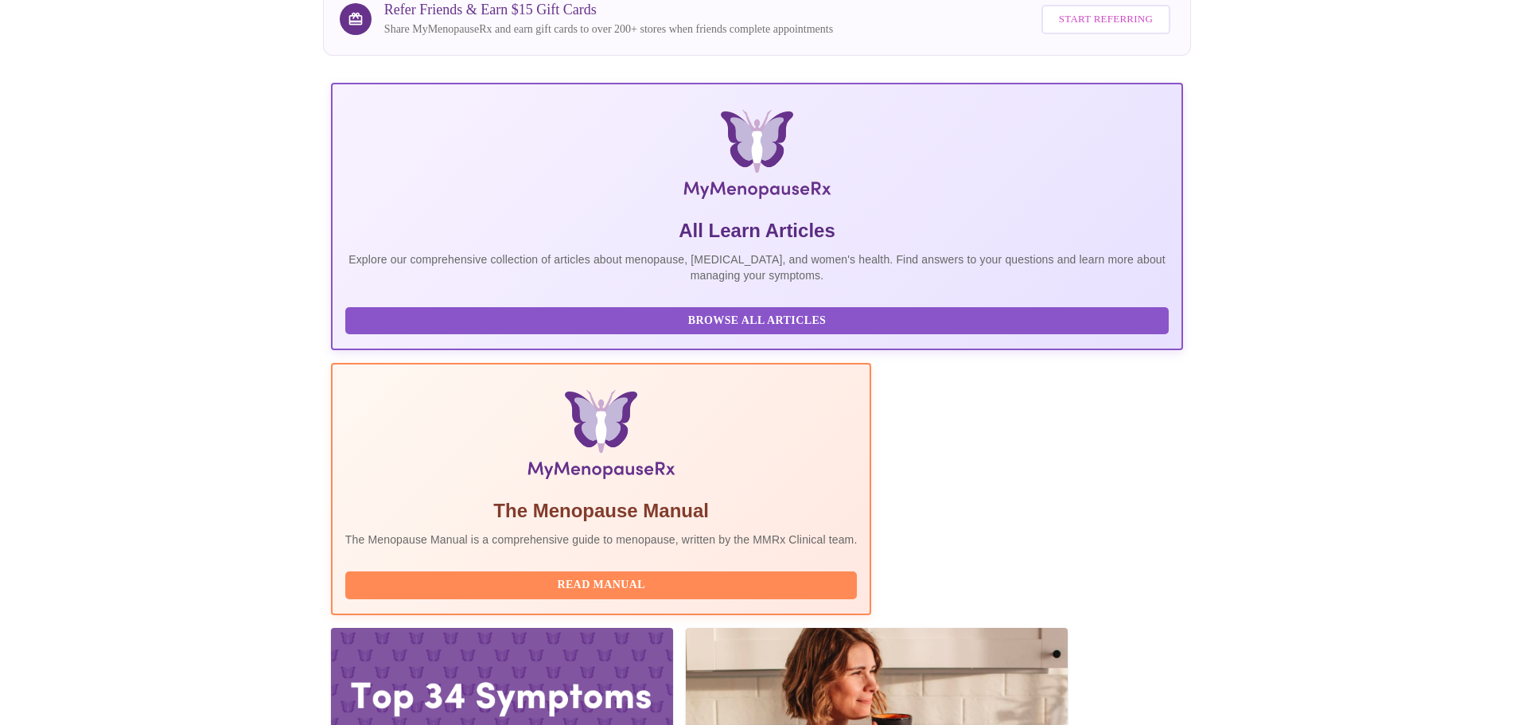
click at [673, 628] on div at bounding box center [502, 724] width 342 height 193
click at [699, 575] on span "Read Manual" at bounding box center [601, 585] width 481 height 20
